Goal: Task Accomplishment & Management: Complete application form

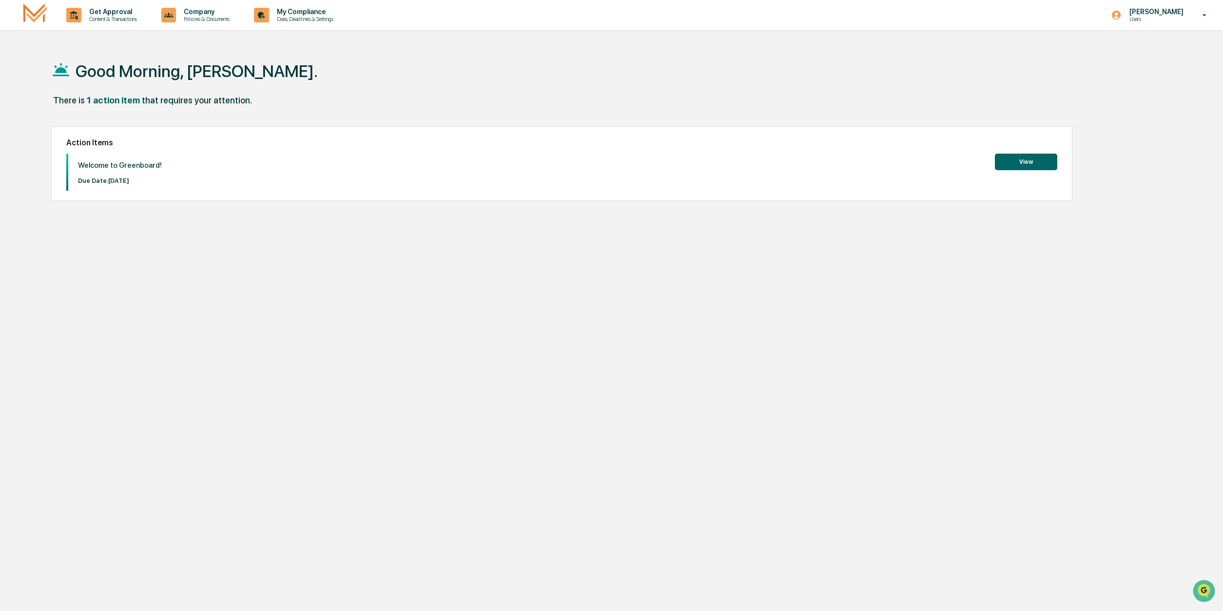
click at [107, 102] on div "1 action item" at bounding box center [113, 100] width 53 height 10
click at [125, 150] on div "Action Items Welcome to Greenboard! Due Date: [DATE] View" at bounding box center [561, 163] width 1021 height 75
click at [1015, 163] on button "View" at bounding box center [1026, 162] width 62 height 17
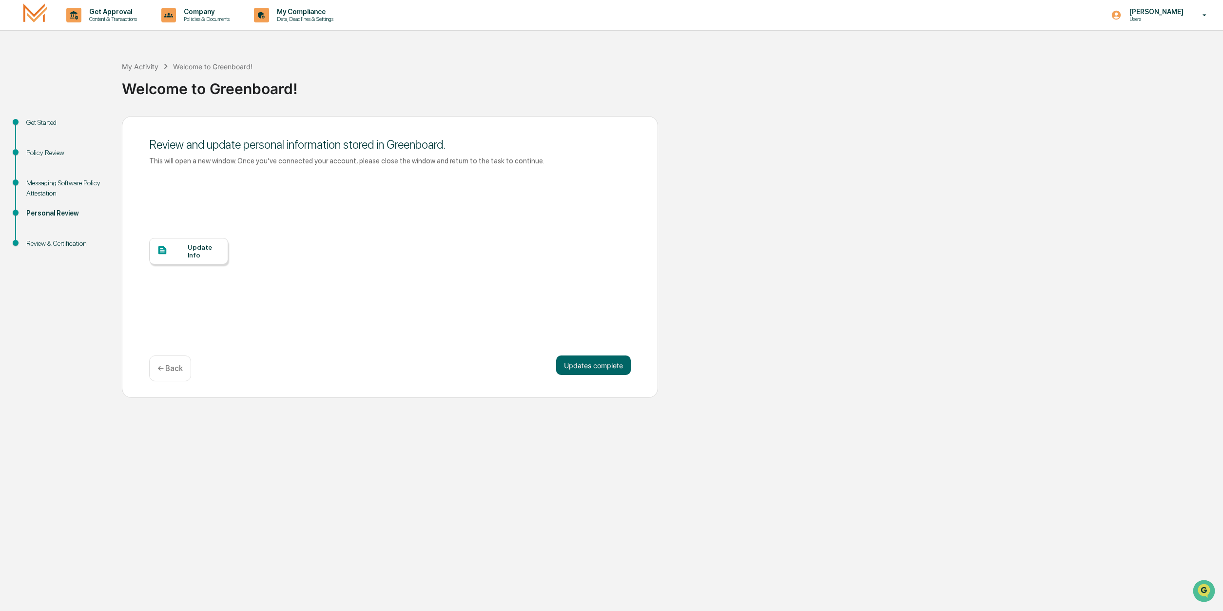
click at [190, 254] on div "Update Info" at bounding box center [204, 251] width 33 height 16
click at [582, 366] on button "Updates complete" at bounding box center [593, 365] width 75 height 20
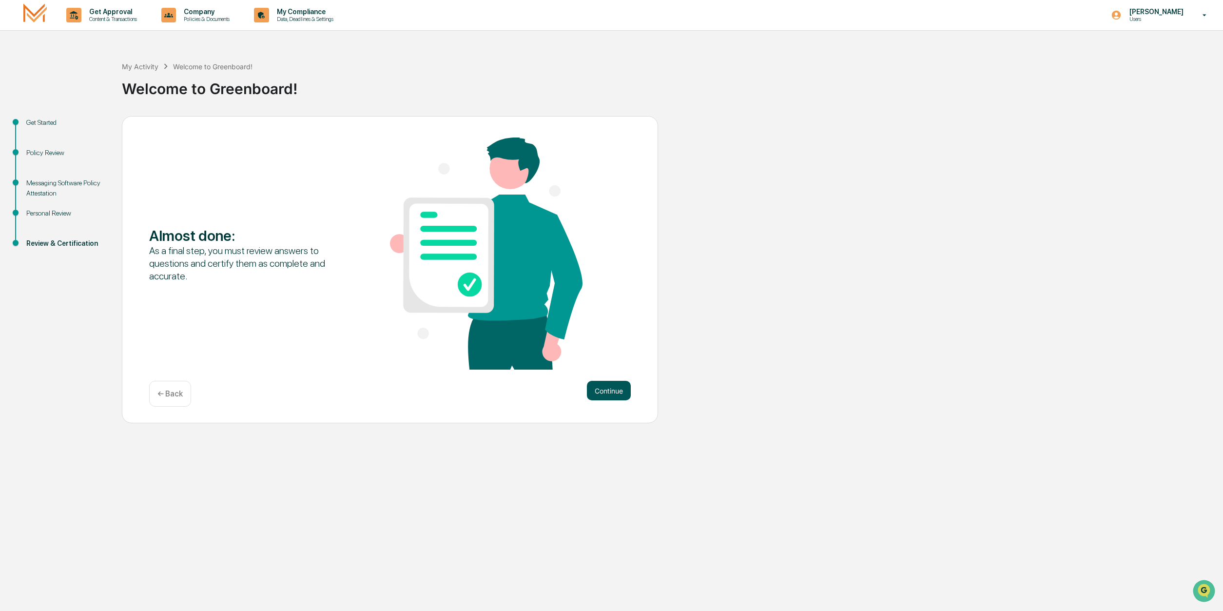
click at [615, 386] on button "Continue" at bounding box center [609, 391] width 44 height 20
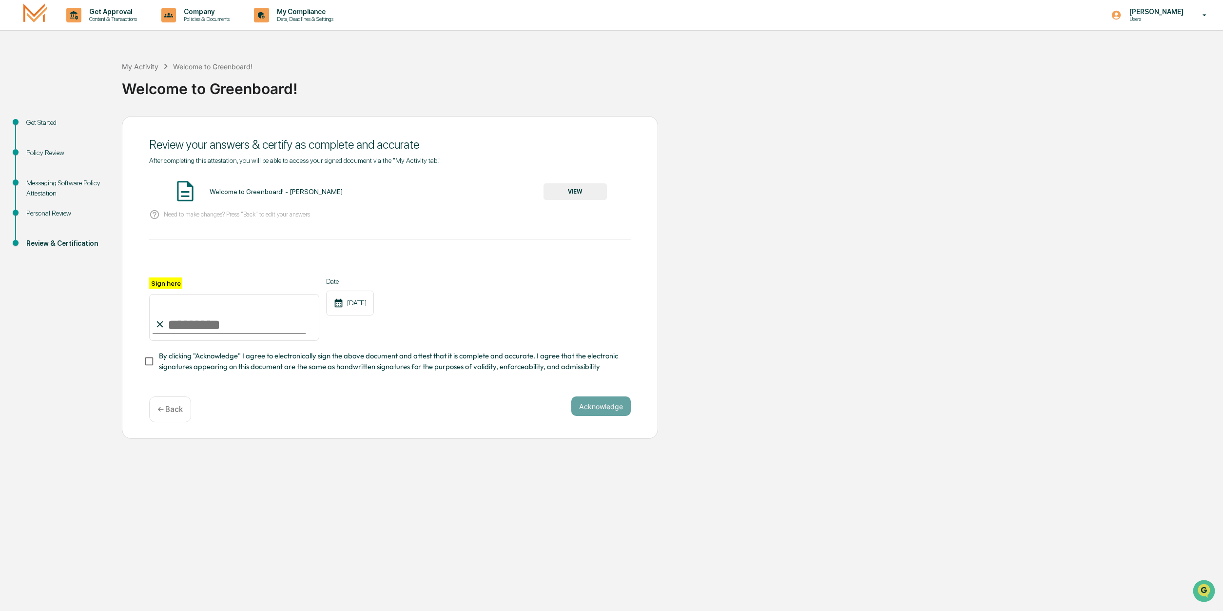
click at [194, 325] on input "Sign here" at bounding box center [234, 317] width 170 height 47
type input "**********"
click at [607, 410] on button "Acknowledge" at bounding box center [600, 406] width 59 height 20
click at [592, 422] on button "Acknowledge" at bounding box center [600, 418] width 59 height 20
click at [594, 421] on button "Acknowledge" at bounding box center [600, 418] width 59 height 20
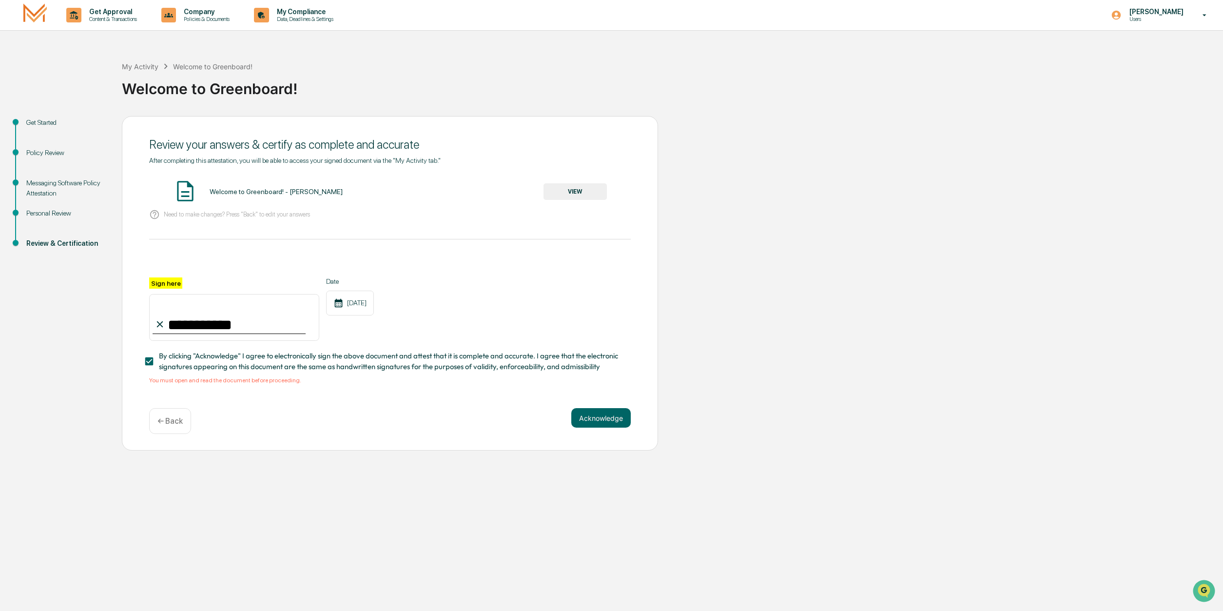
click at [261, 367] on span "By clicking "Acknowledge" I agree to electronically sign the above document and…" at bounding box center [391, 362] width 464 height 22
click at [276, 364] on span "By clicking "Acknowledge" I agree to electronically sign the above document and…" at bounding box center [391, 362] width 464 height 22
click at [563, 192] on button "VIEW" at bounding box center [575, 191] width 63 height 17
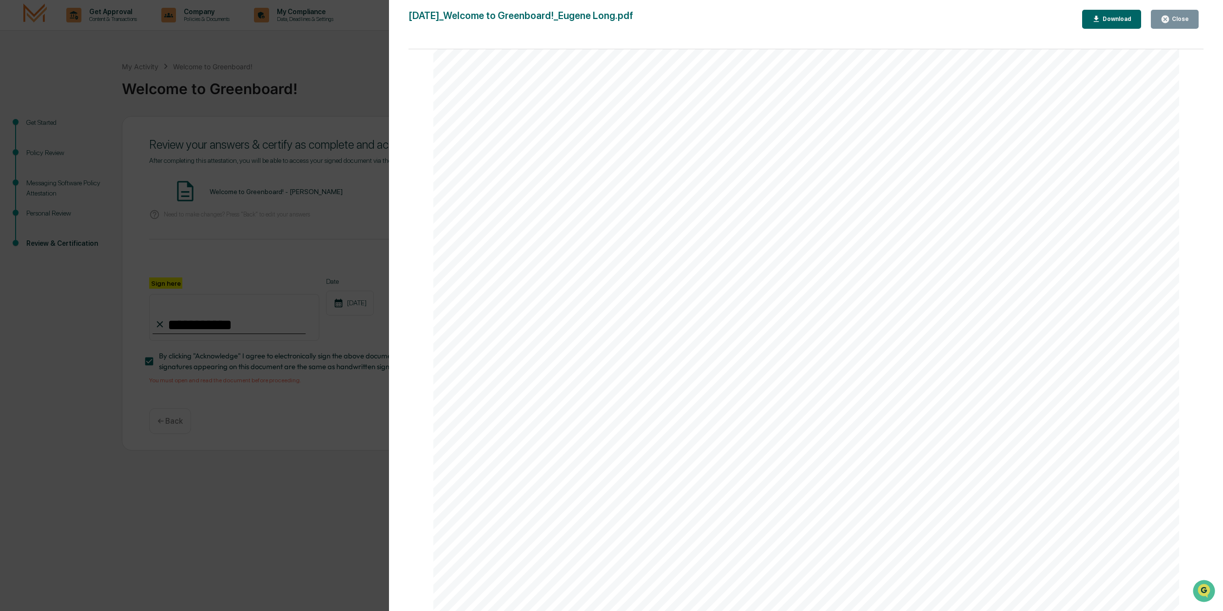
scroll to position [1595, 0]
click at [1173, 16] on div "Close" at bounding box center [1179, 19] width 19 height 7
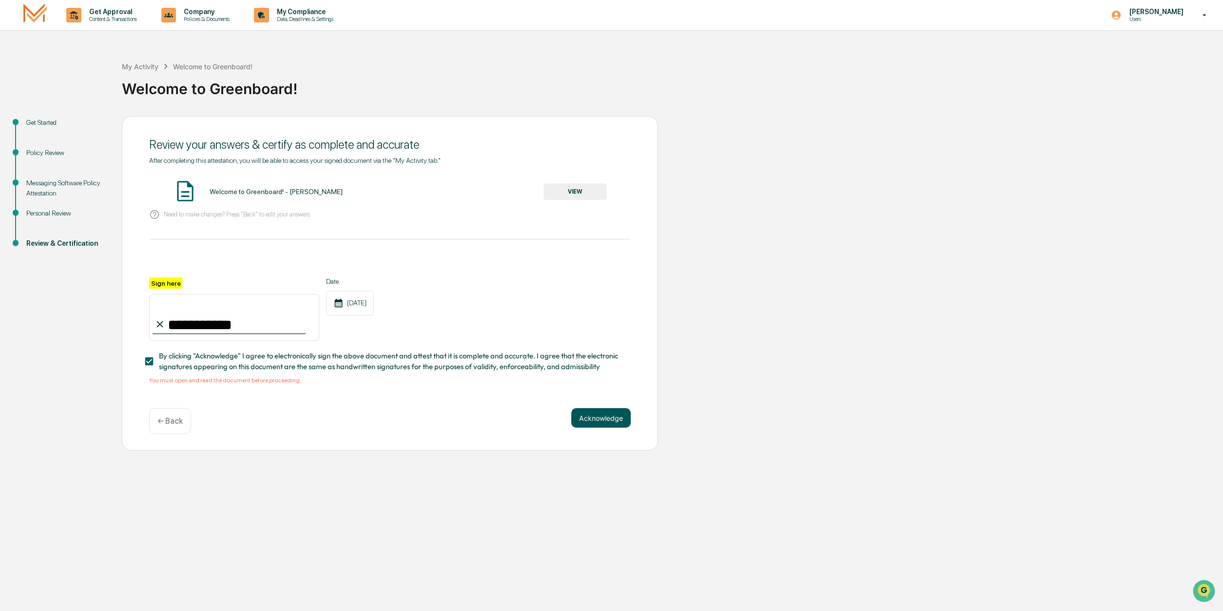
click at [605, 417] on button "Acknowledge" at bounding box center [600, 418] width 59 height 20
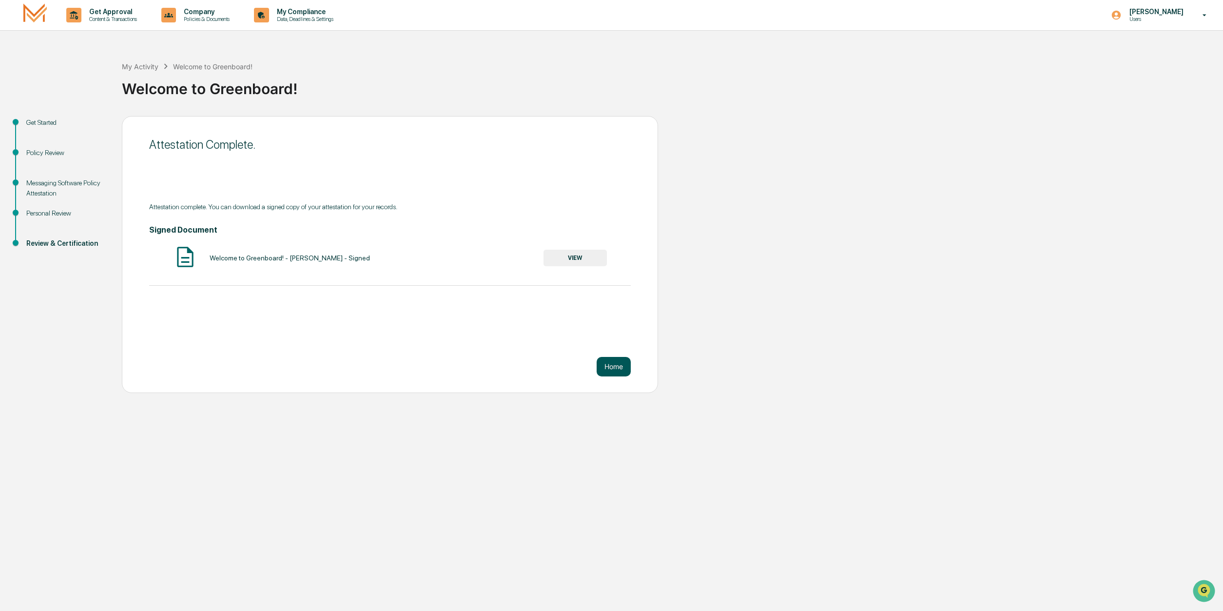
click at [608, 366] on button "Home" at bounding box center [614, 367] width 34 height 20
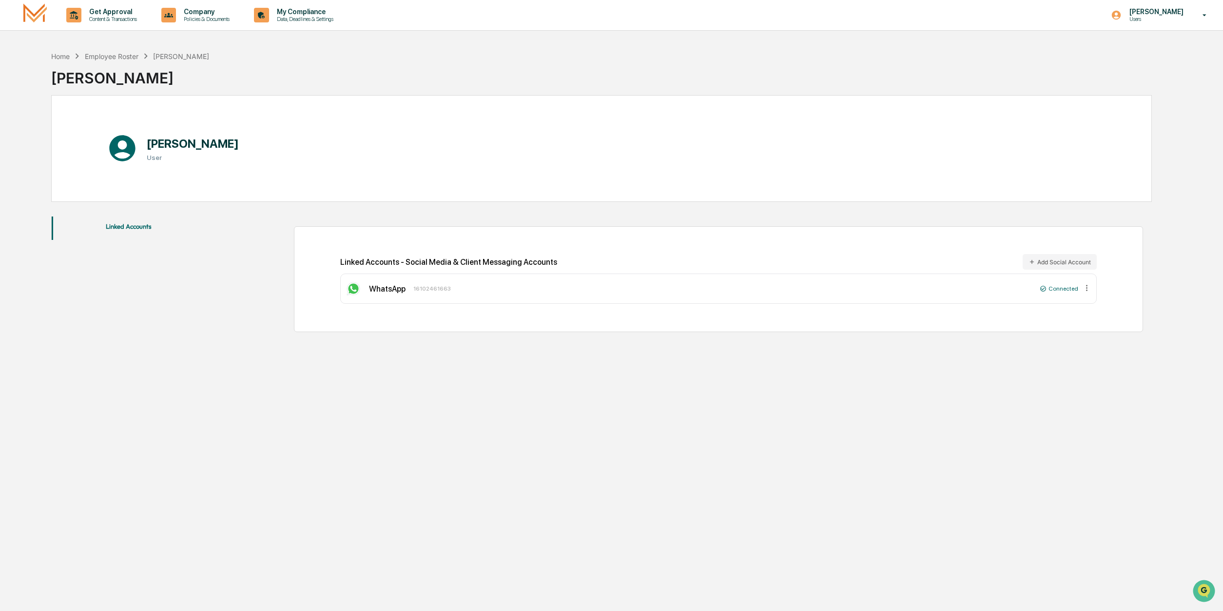
click at [411, 287] on div "WhatsApp [PHONE_NUMBER]" at bounding box center [691, 289] width 690 height 16
click at [430, 275] on div "WhatsApp [PHONE_NUMBER] Connected" at bounding box center [718, 289] width 756 height 30
click at [353, 148] on div "[PERSON_NAME] User" at bounding box center [601, 148] width 1101 height 107
click at [210, 150] on h1 "[PERSON_NAME]" at bounding box center [193, 144] width 92 height 14
click at [155, 169] on div "[PERSON_NAME] User" at bounding box center [601, 148] width 1101 height 107
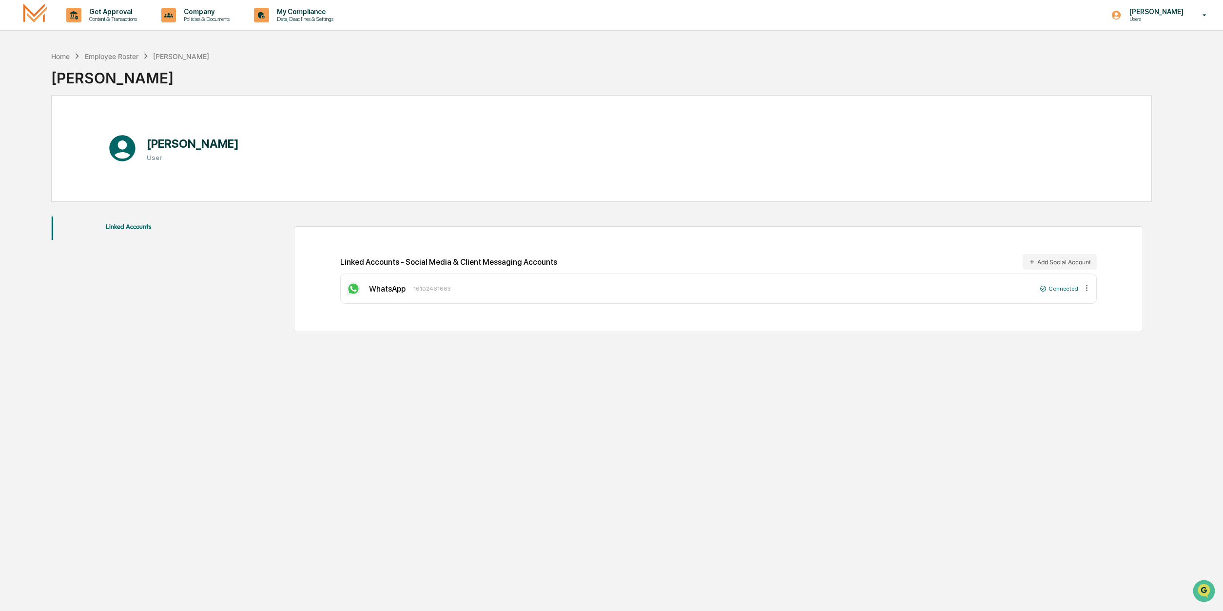
click at [148, 225] on button "Linked Accounts" at bounding box center [129, 227] width 154 height 23
drag, startPoint x: 425, startPoint y: 281, endPoint x: 431, endPoint y: 281, distance: 6.3
click at [425, 281] on div "WhatsApp [PHONE_NUMBER]" at bounding box center [691, 289] width 690 height 16
